Goal: Use online tool/utility: Utilize a website feature to perform a specific function

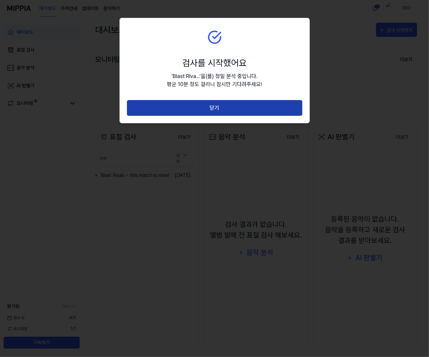
click at [241, 110] on button "닫기" at bounding box center [215, 108] width 176 height 16
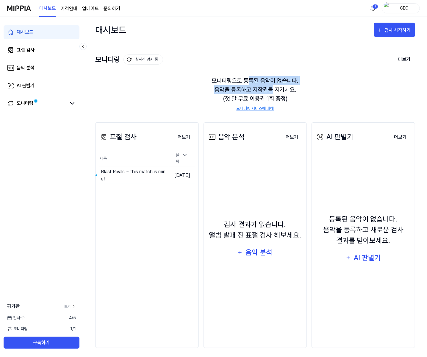
drag, startPoint x: 249, startPoint y: 82, endPoint x: 272, endPoint y: 86, distance: 23.2
click at [272, 86] on div "모니터링으로 등록된 음악이 없습니다. 음악을 등록하고 저작권을 지키세요. (첫 달 무료 이용권 1회 증정) 모니터링 서비스에 대해" at bounding box center [255, 94] width 320 height 50
drag, startPoint x: 272, startPoint y: 86, endPoint x: 287, endPoint y: 94, distance: 17.7
click at [287, 94] on div "모니터링으로 등록된 음악이 없습니다. 음악을 등록하고 저작권을 지키세요. (첫 달 무료 이용권 1회 증정) 모니터링 서비스에 대해" at bounding box center [255, 94] width 320 height 50
click at [395, 29] on div "검사 시작하기" at bounding box center [398, 30] width 28 height 8
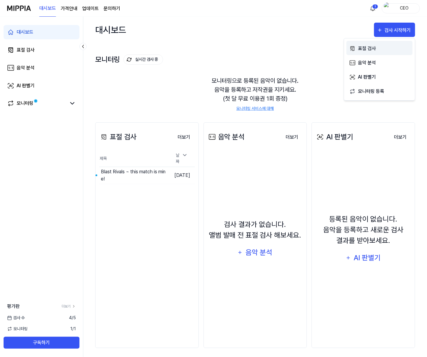
click at [370, 47] on div "표절 검사" at bounding box center [384, 49] width 52 height 8
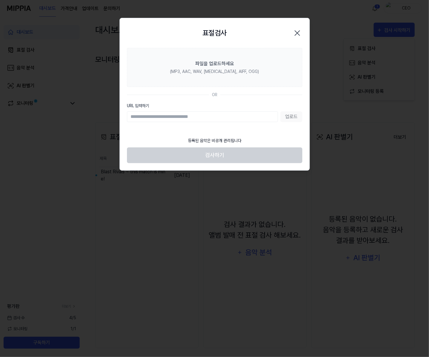
click at [298, 32] on icon "button" at bounding box center [297, 33] width 5 height 5
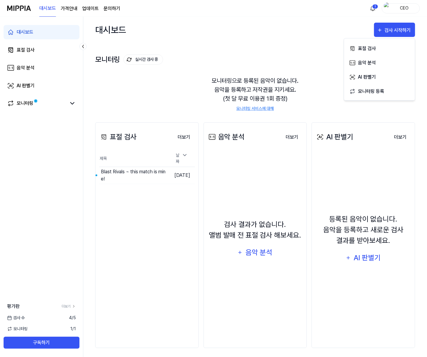
drag, startPoint x: 74, startPoint y: 317, endPoint x: 71, endPoint y: 317, distance: 3.0
click at [73, 317] on span "4 / 5" at bounding box center [72, 317] width 7 height 6
click at [72, 307] on link "더보기" at bounding box center [69, 305] width 14 height 5
